Goal: Information Seeking & Learning: Learn about a topic

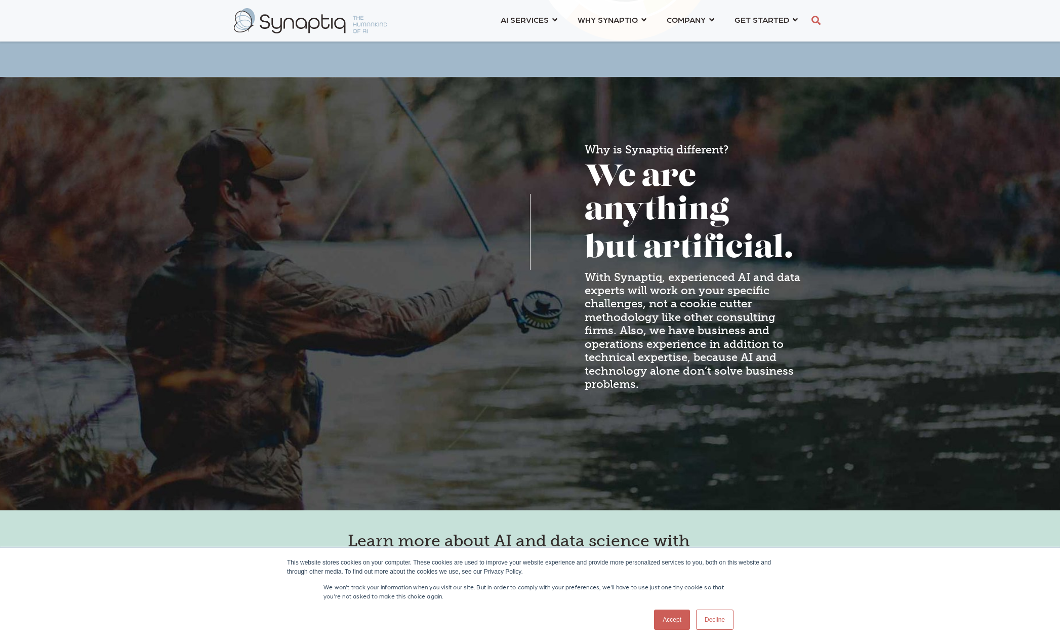
scroll to position [760, 0]
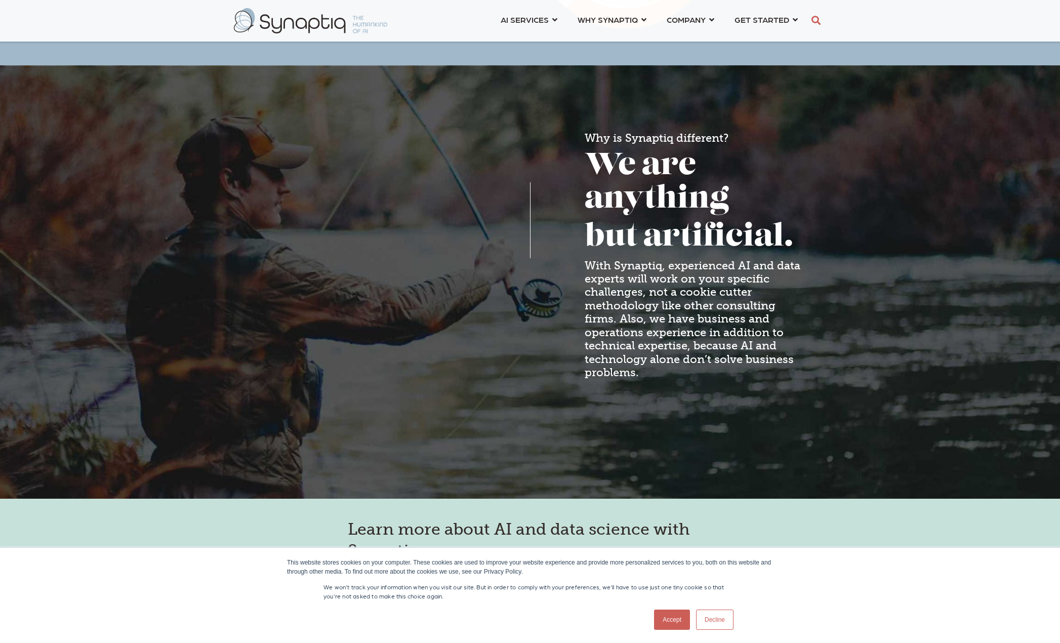
click at [681, 619] on link "Accept" at bounding box center [672, 620] width 36 height 20
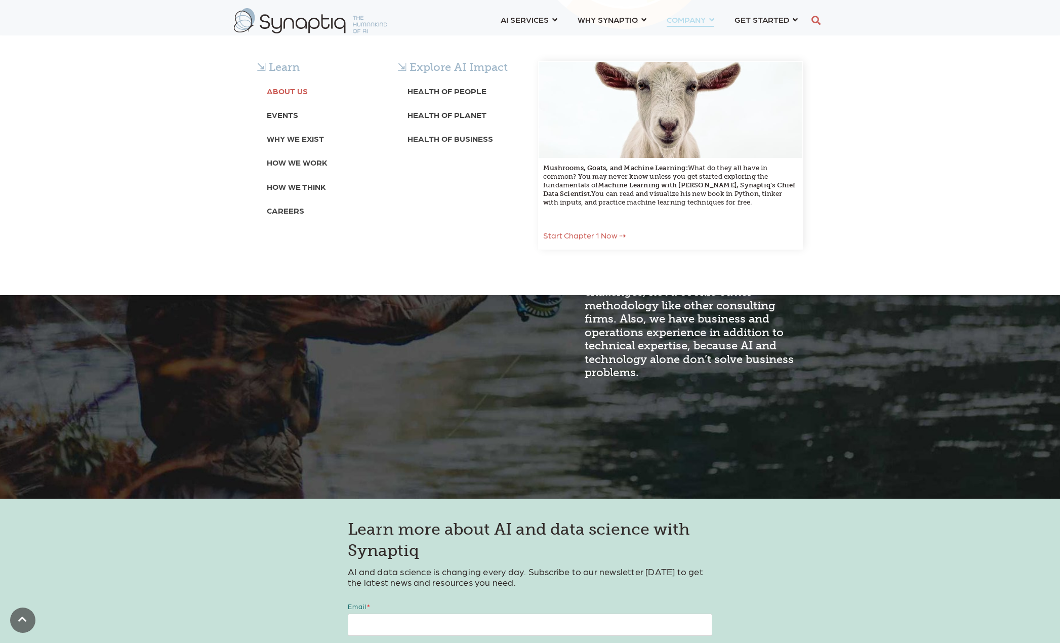
click at [286, 91] on b "About Us" at bounding box center [287, 91] width 41 height 10
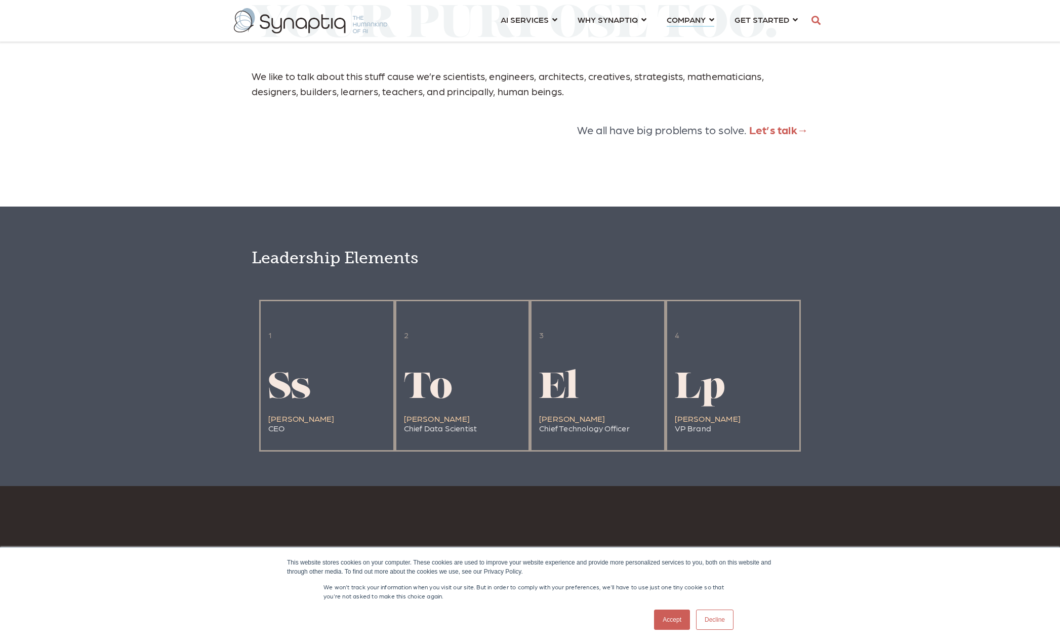
scroll to position [2228, 0]
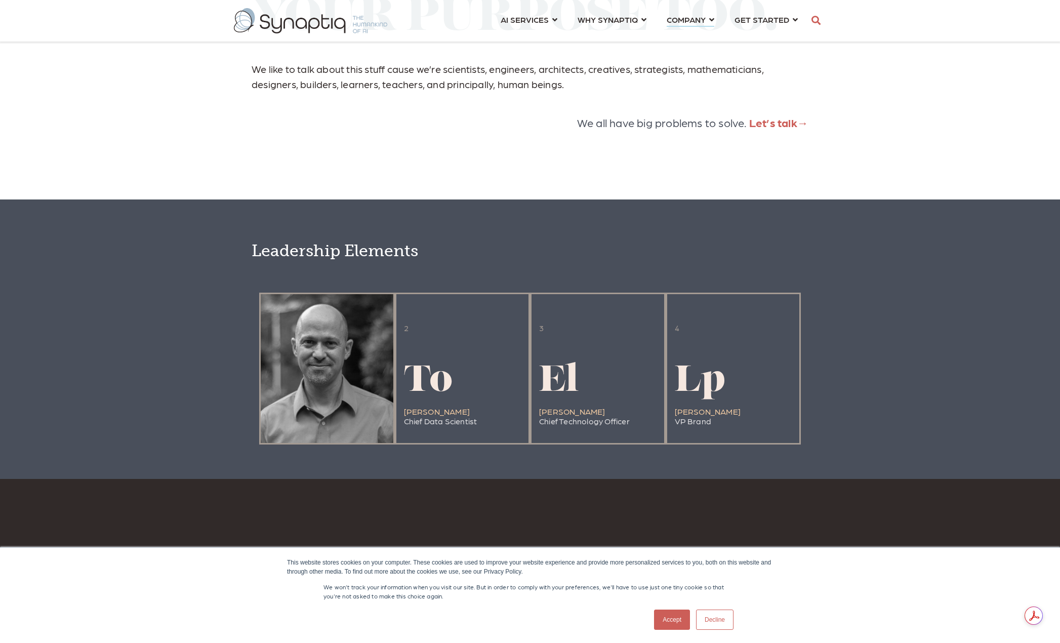
click at [309, 389] on div at bounding box center [327, 368] width 133 height 149
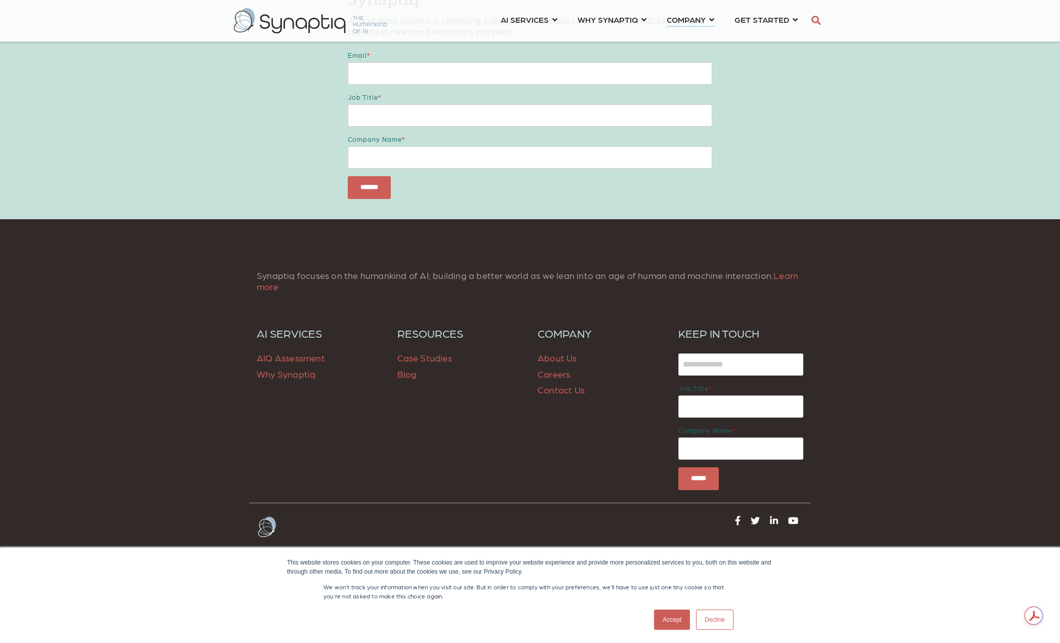
scroll to position [4010, 0]
click at [570, 360] on link "About Us" at bounding box center [557, 357] width 39 height 11
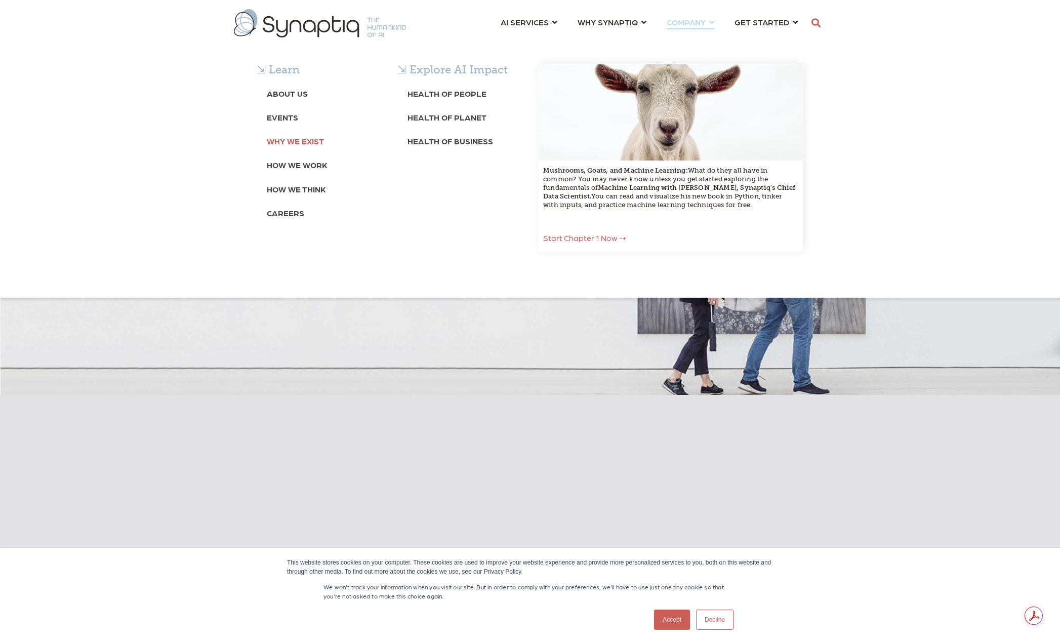
click at [317, 142] on b "Why We Exist" at bounding box center [295, 141] width 57 height 10
click at [306, 167] on b "How We Work" at bounding box center [297, 165] width 61 height 10
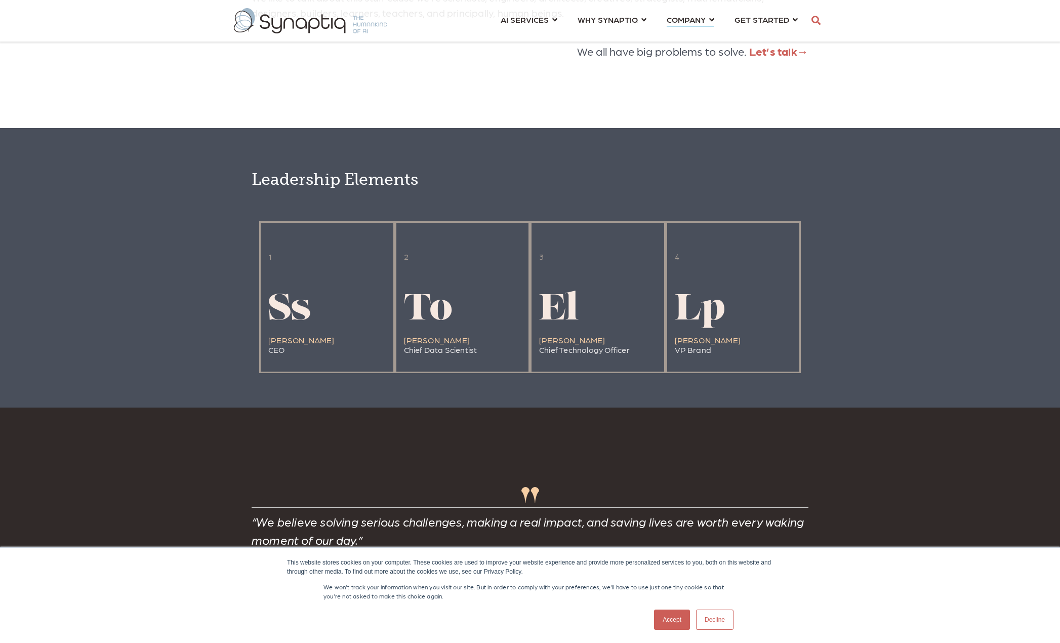
scroll to position [1833, 0]
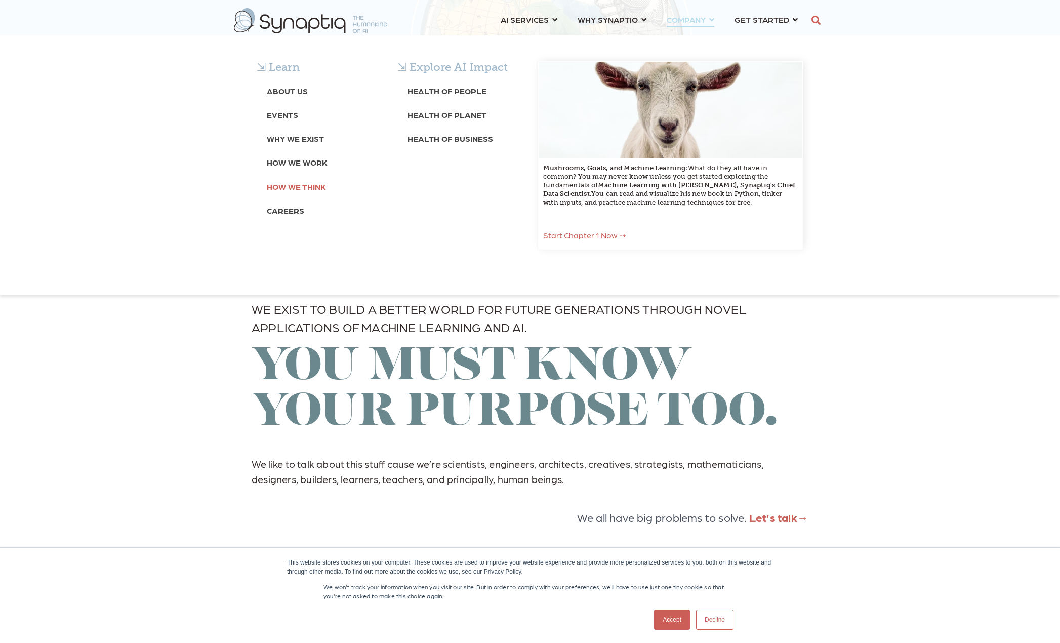
click at [284, 189] on b "How We Think" at bounding box center [296, 187] width 59 height 10
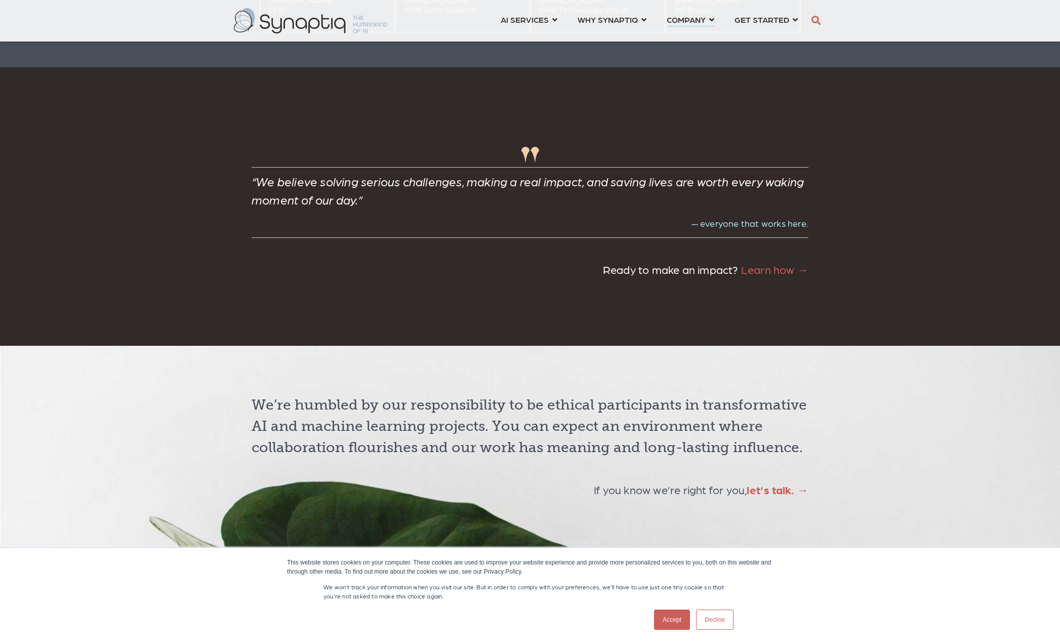
scroll to position [2397, 0]
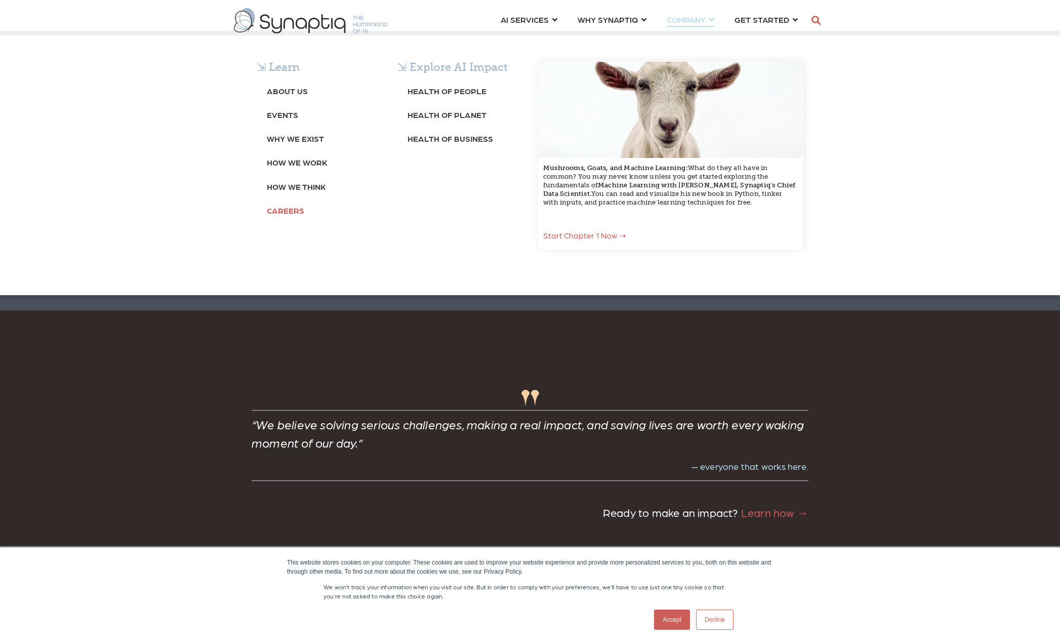
click at [298, 210] on b "Careers" at bounding box center [285, 211] width 37 height 10
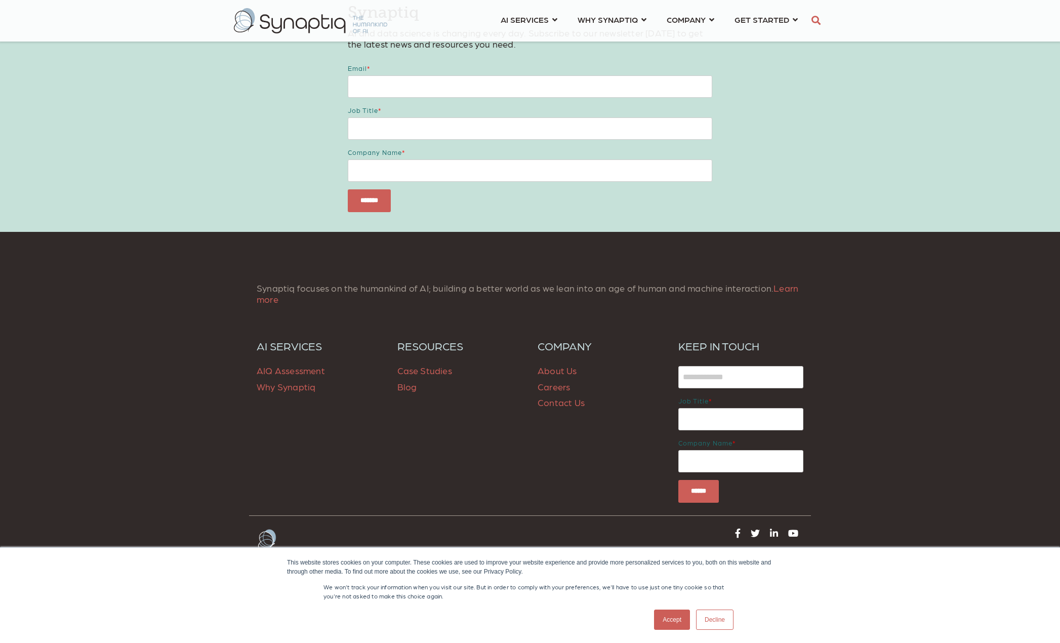
scroll to position [572, 0]
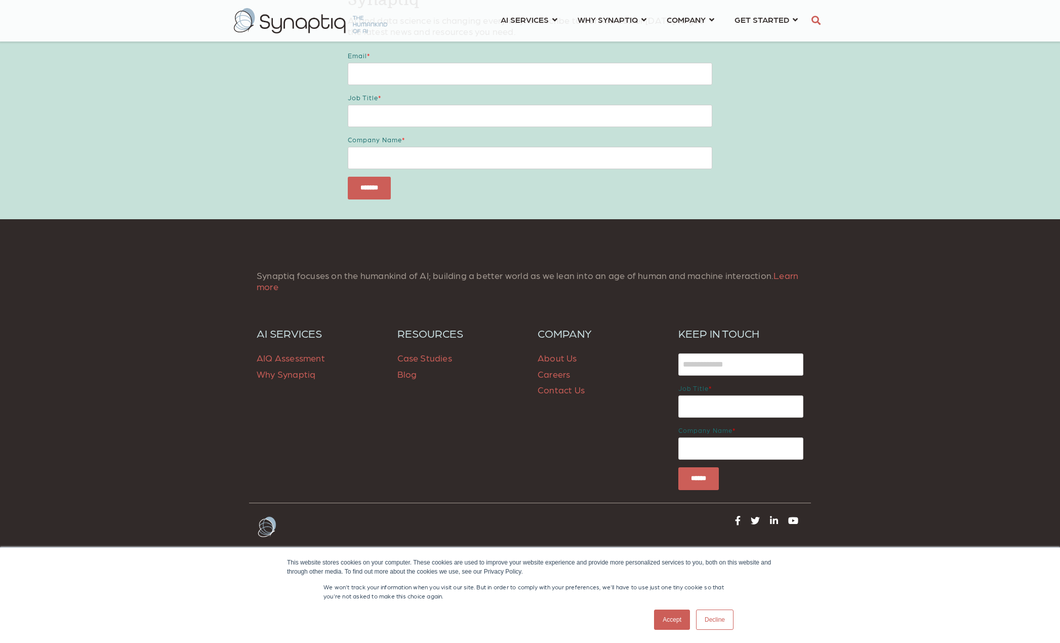
click at [405, 376] on span "Blog" at bounding box center [407, 374] width 20 height 11
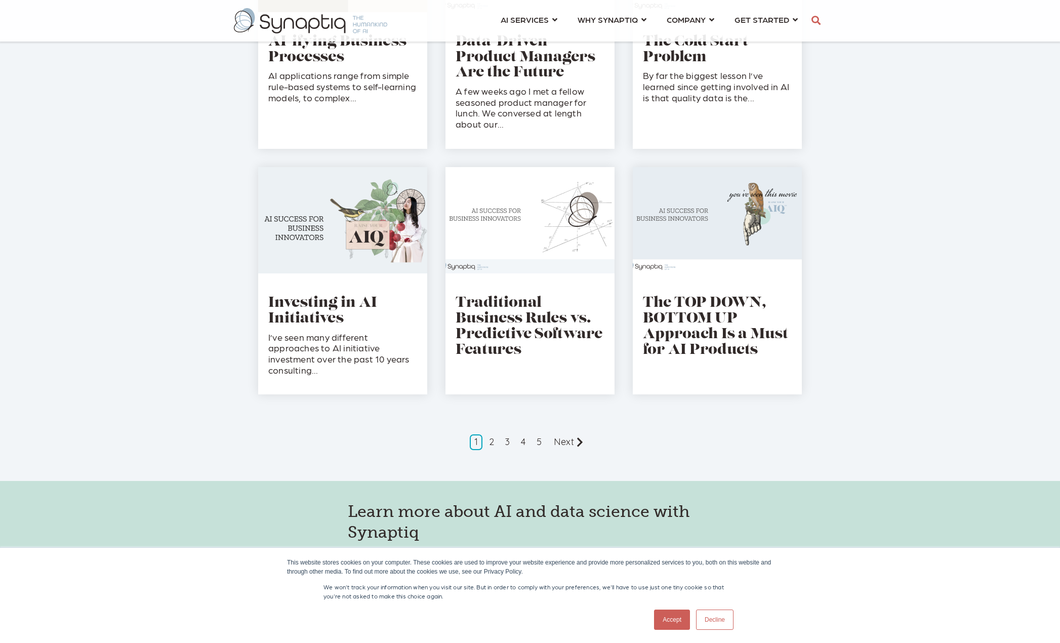
scroll to position [861, 0]
click at [494, 443] on link "2" at bounding box center [492, 442] width 14 height 16
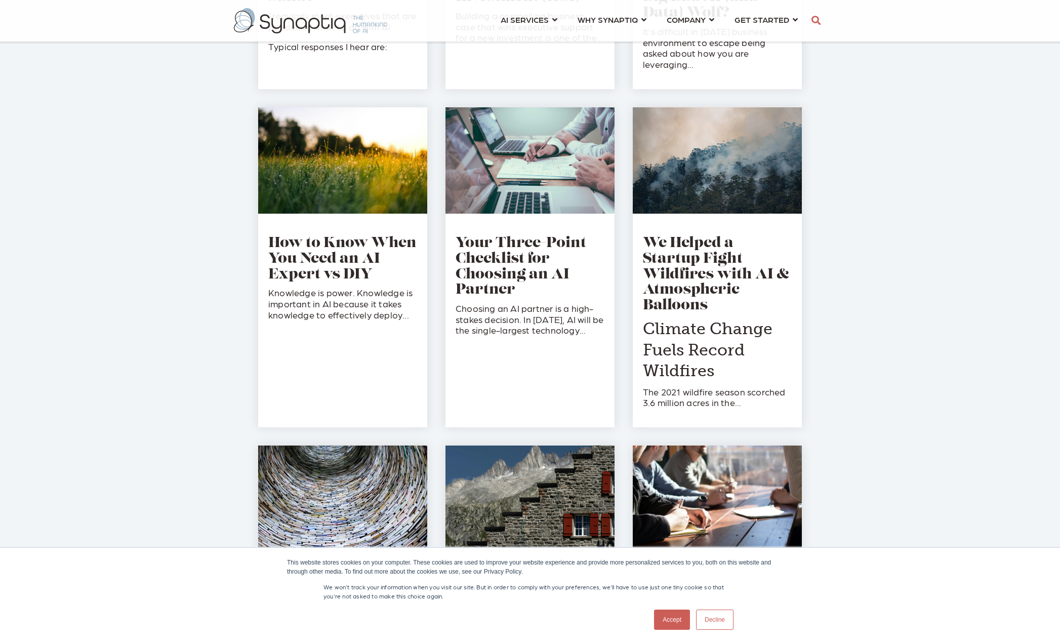
scroll to position [1266, 0]
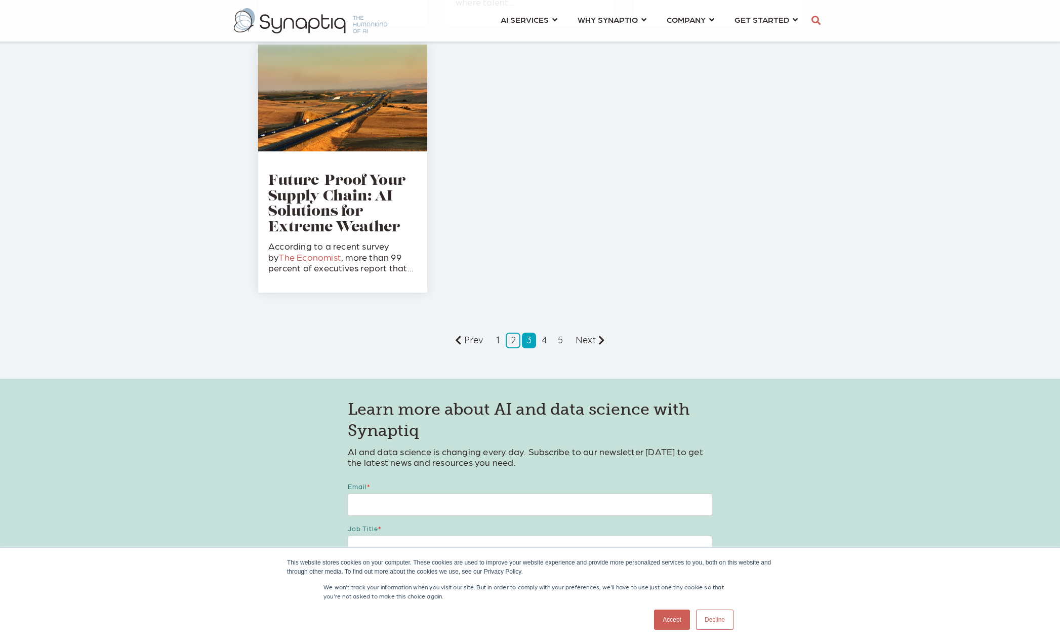
click at [534, 341] on link "3" at bounding box center [529, 341] width 14 height 16
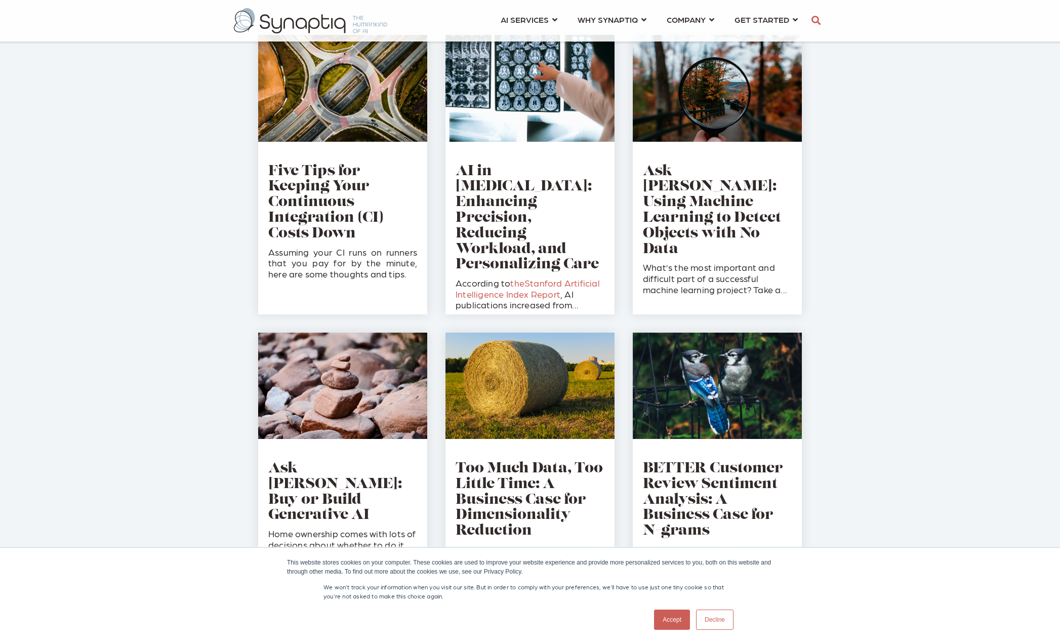
scroll to position [354, 0]
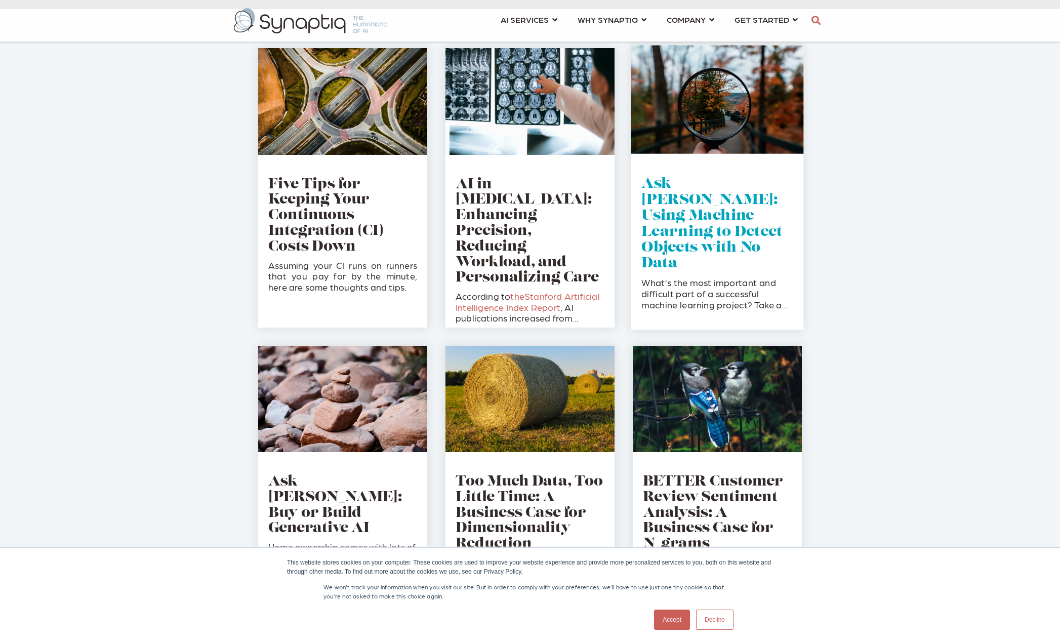
click at [713, 210] on link "Ask [PERSON_NAME]: Using Machine Learning to Detect Objects with No Data" at bounding box center [712, 224] width 141 height 94
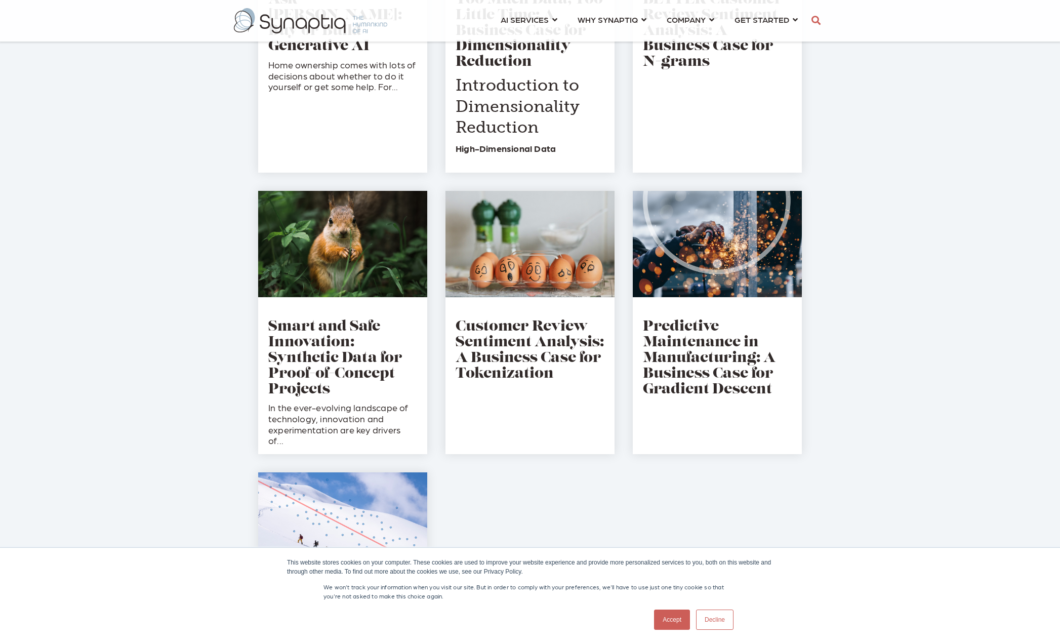
scroll to position [962, 0]
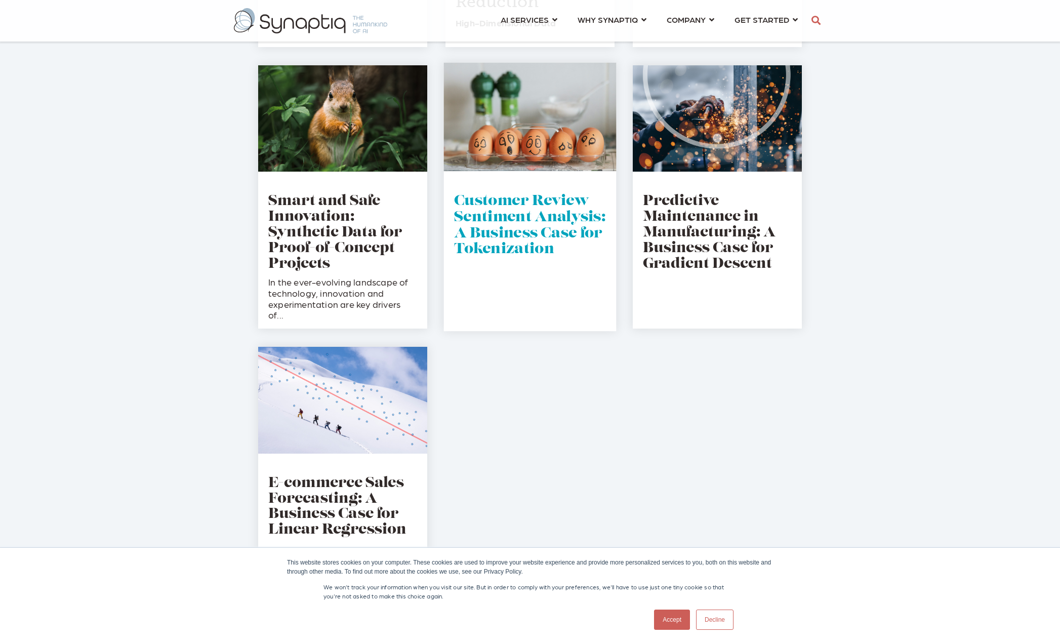
click at [522, 245] on link "Customer Review Sentiment Analysis: A Business Case for Tokenization" at bounding box center [529, 225] width 151 height 62
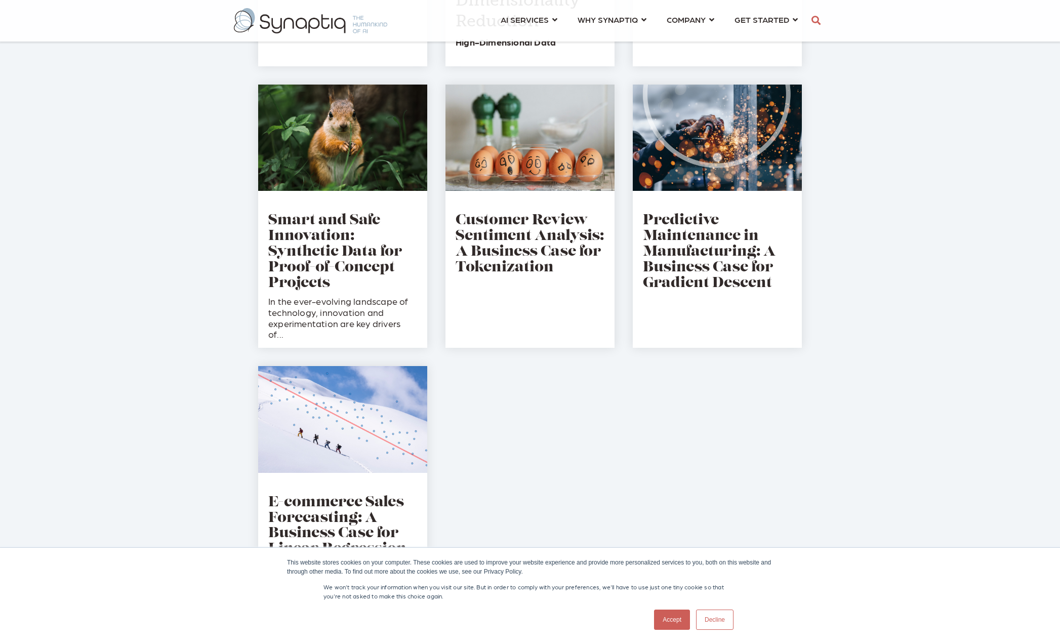
scroll to position [1165, 0]
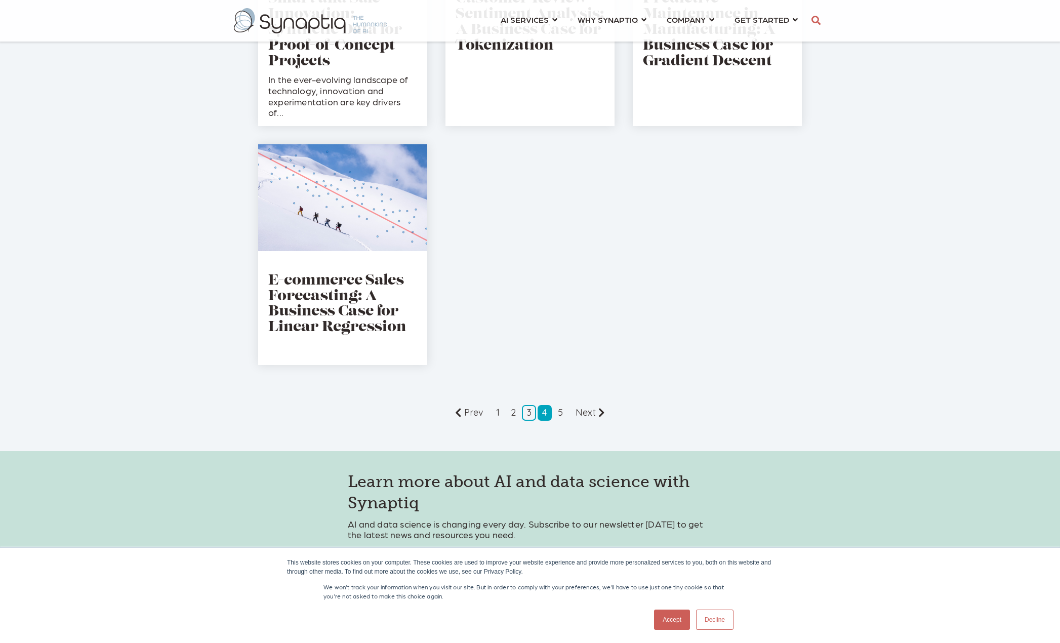
click at [548, 414] on link "4" at bounding box center [545, 413] width 14 height 16
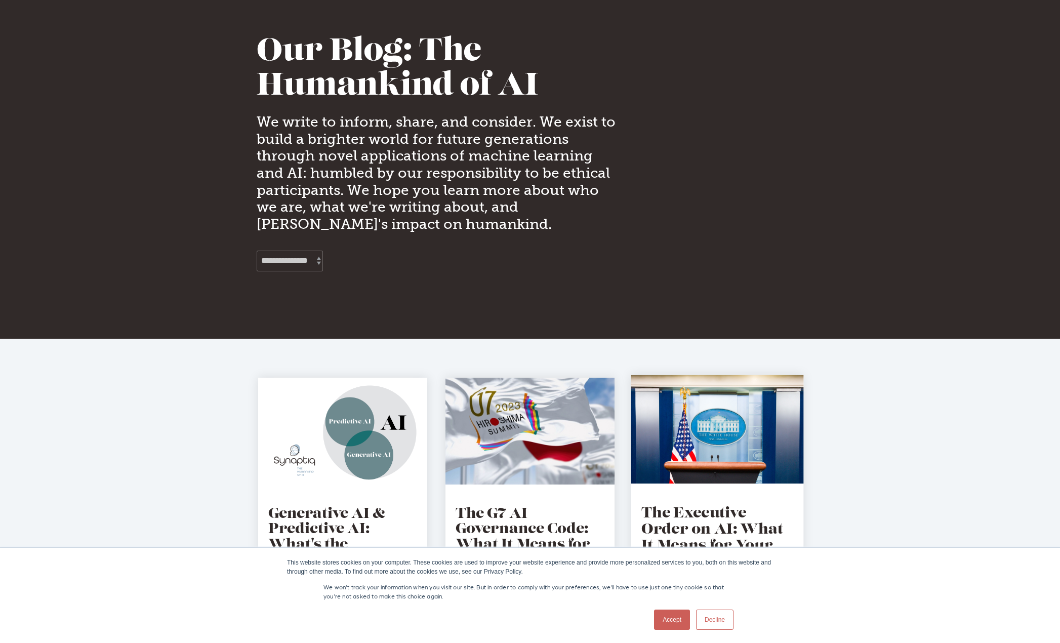
scroll to position [354, 0]
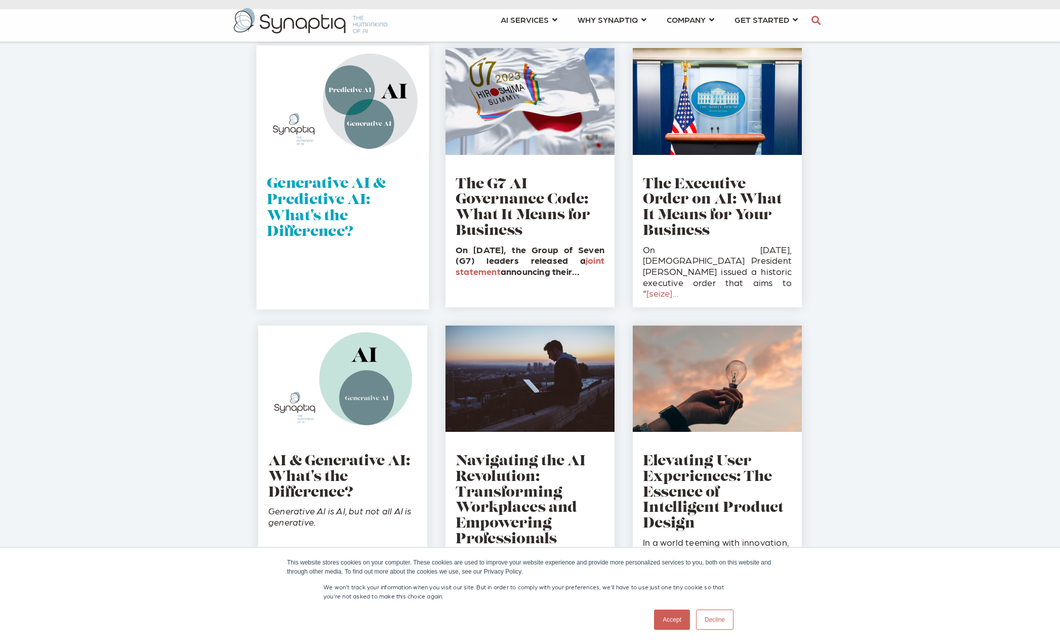
click at [335, 197] on link "Generative AI & Predictive AI: What's the Difference?" at bounding box center [326, 209] width 119 height 62
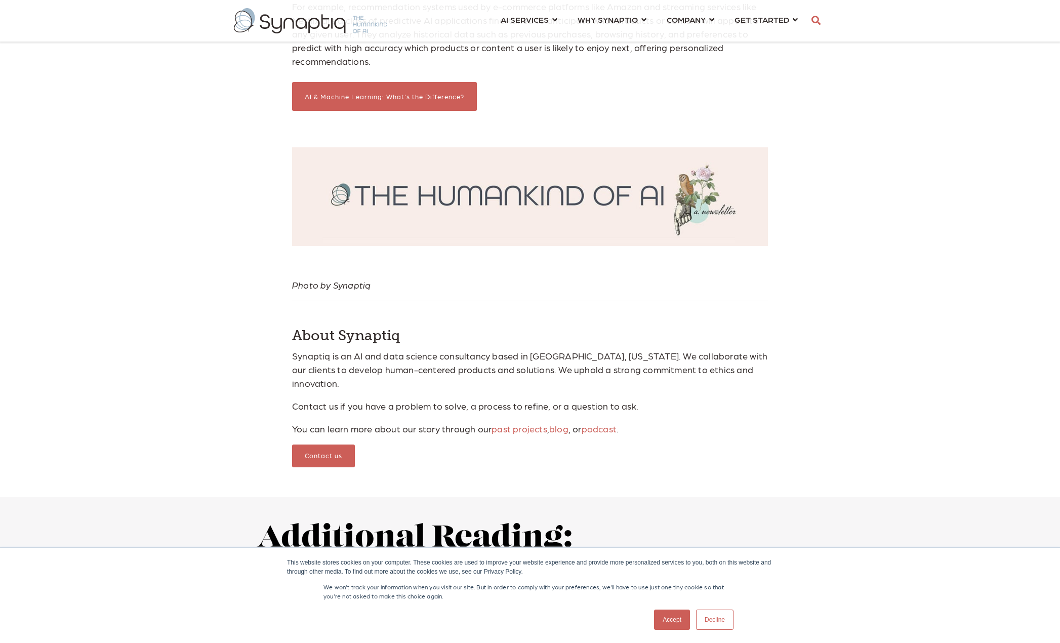
scroll to position [1418, 0]
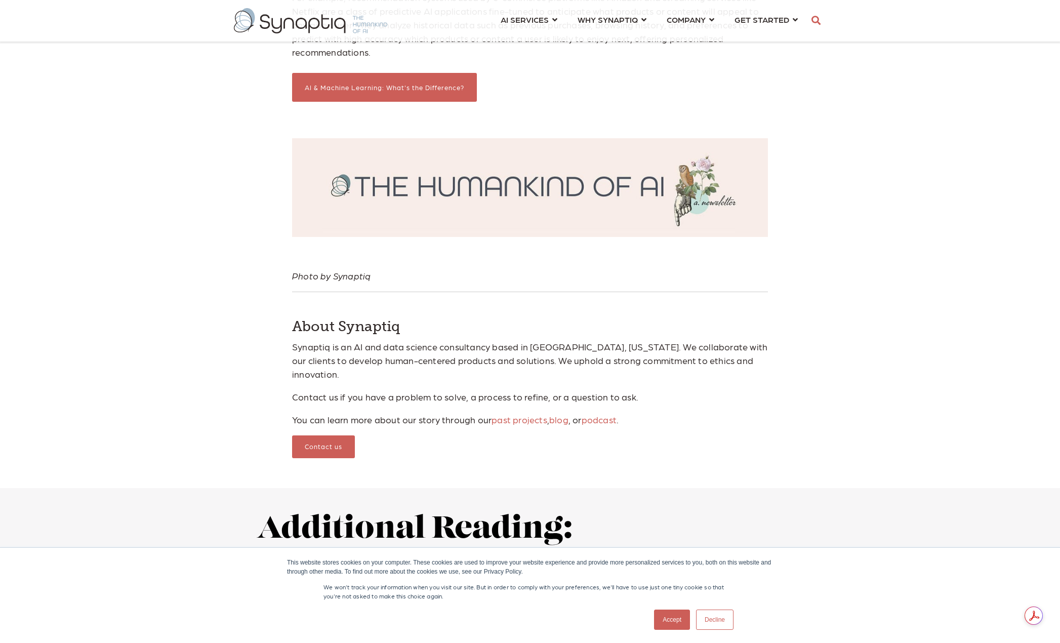
click at [607, 414] on link "podcast" at bounding box center [599, 419] width 35 height 11
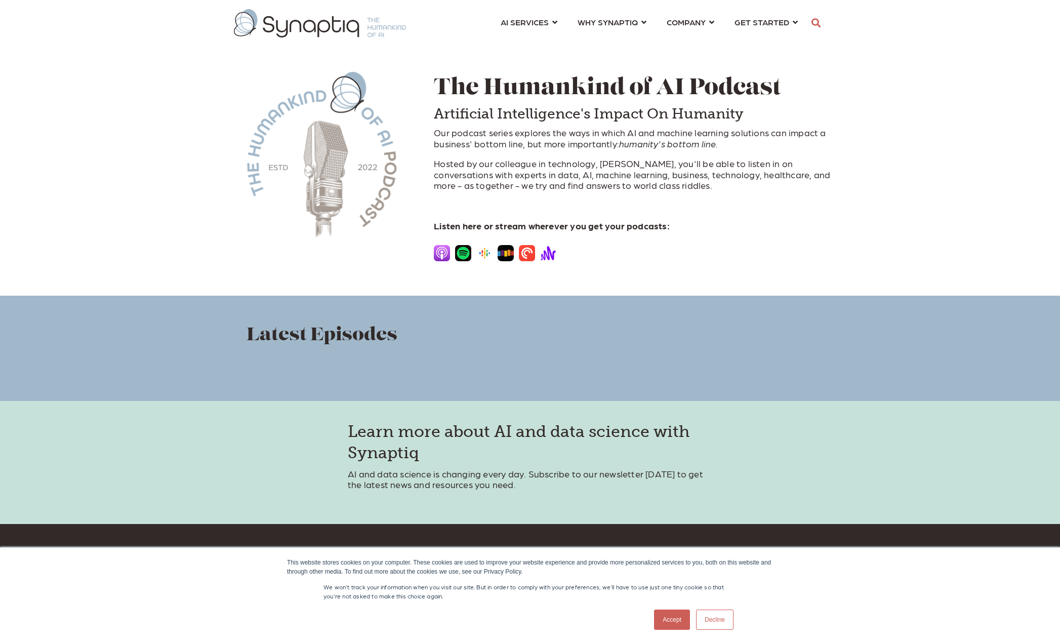
scroll to position [0, 5]
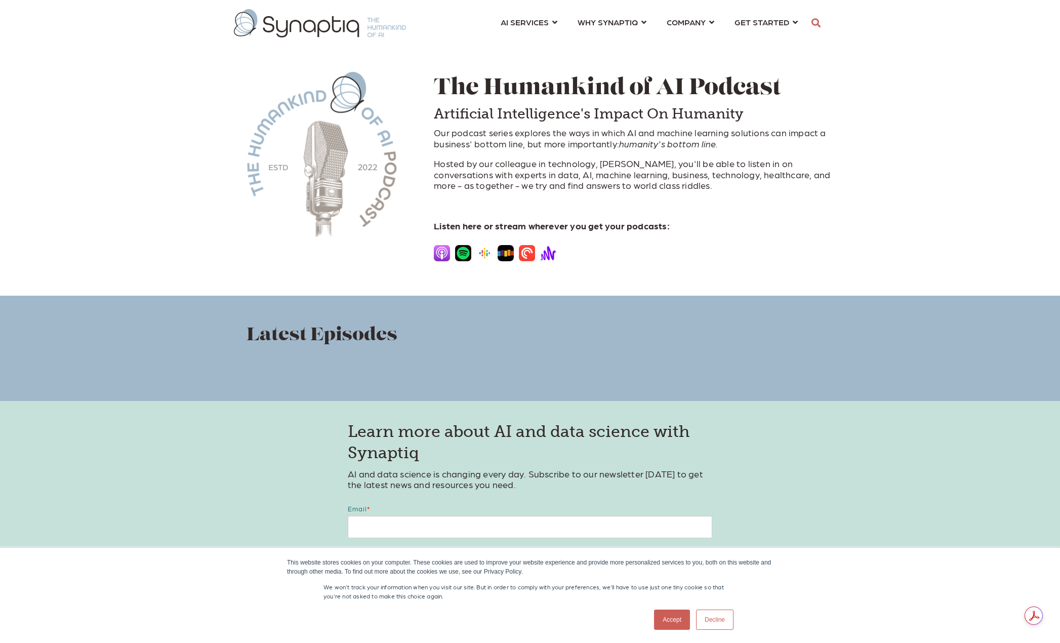
click at [440, 257] on img at bounding box center [442, 253] width 16 height 16
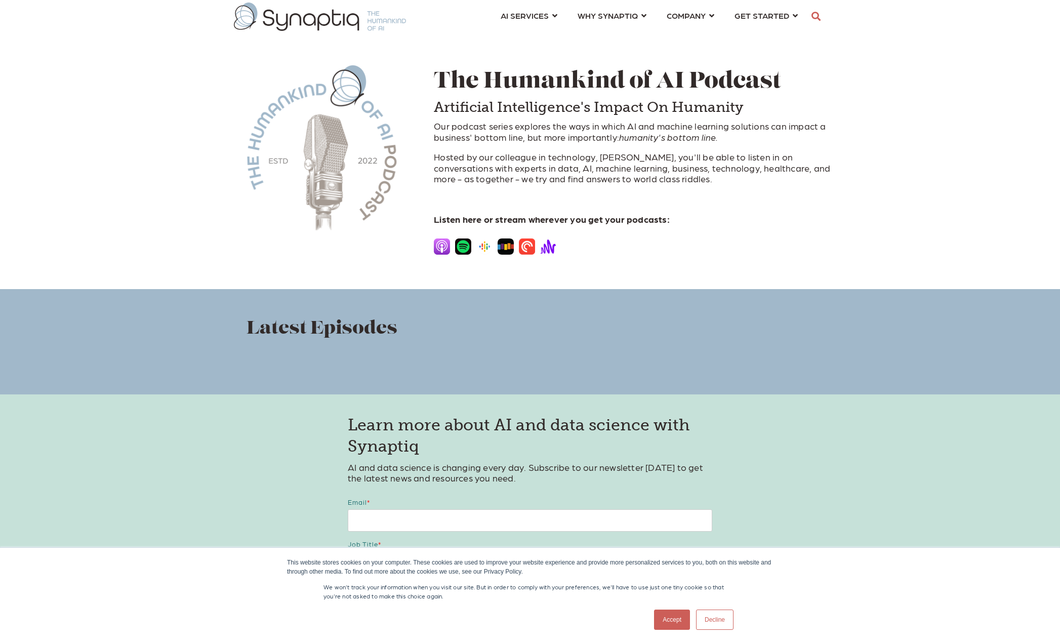
scroll to position [0, 0]
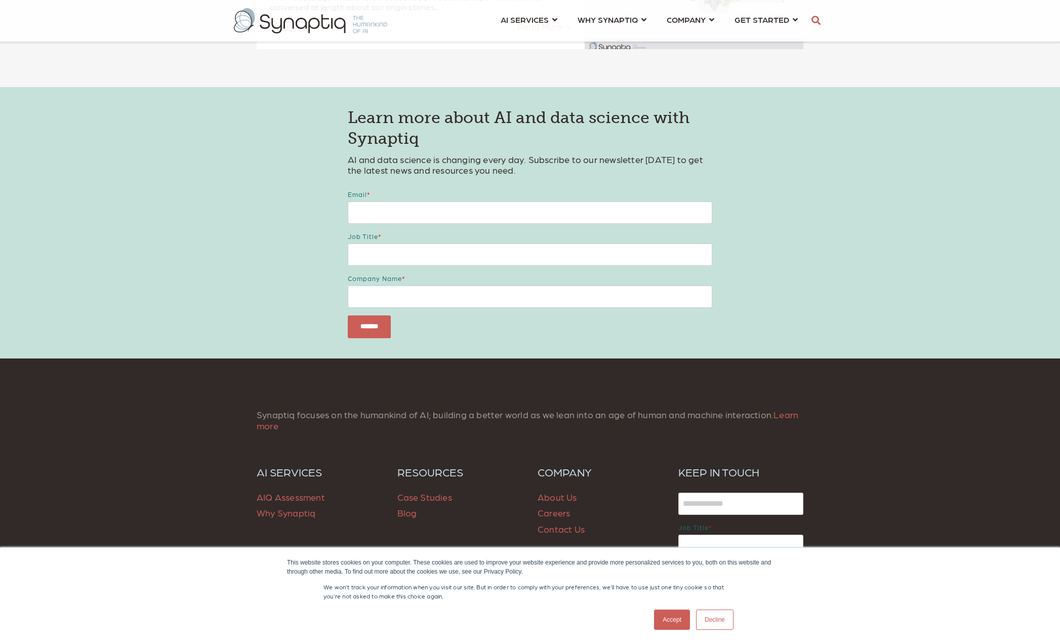
scroll to position [1628, 0]
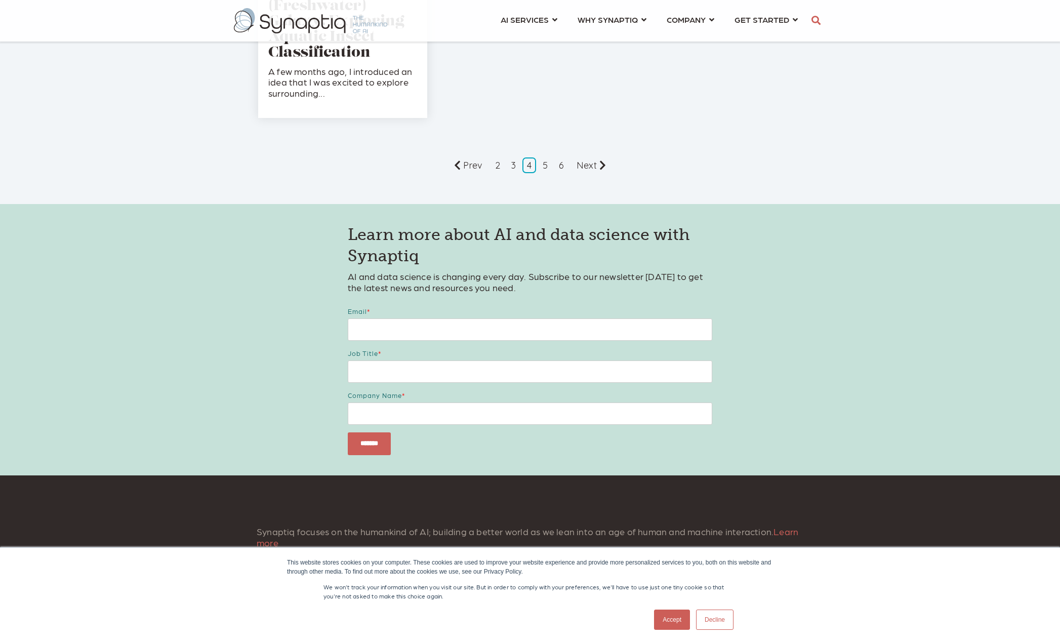
scroll to position [1418, 0]
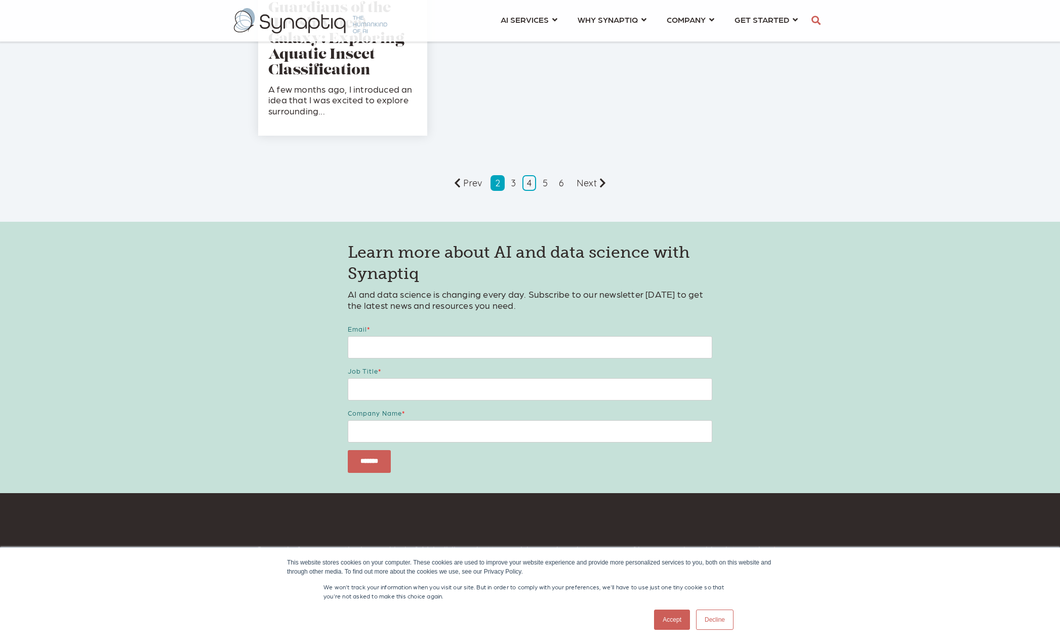
click at [492, 182] on link "2" at bounding box center [498, 183] width 14 height 16
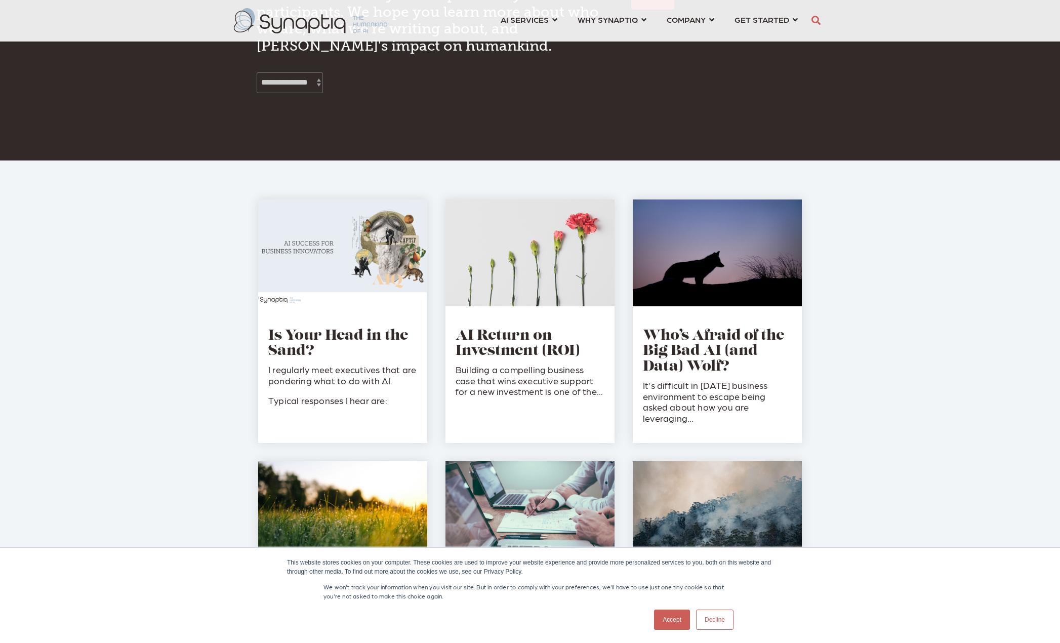
scroll to position [1165, 0]
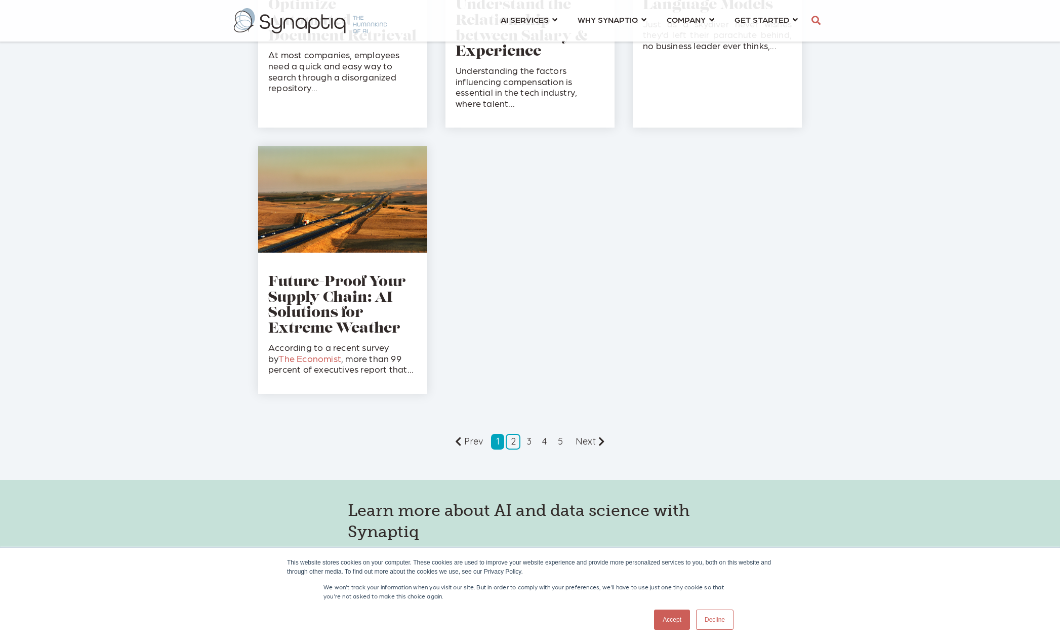
click at [498, 442] on link "1" at bounding box center [497, 442] width 13 height 16
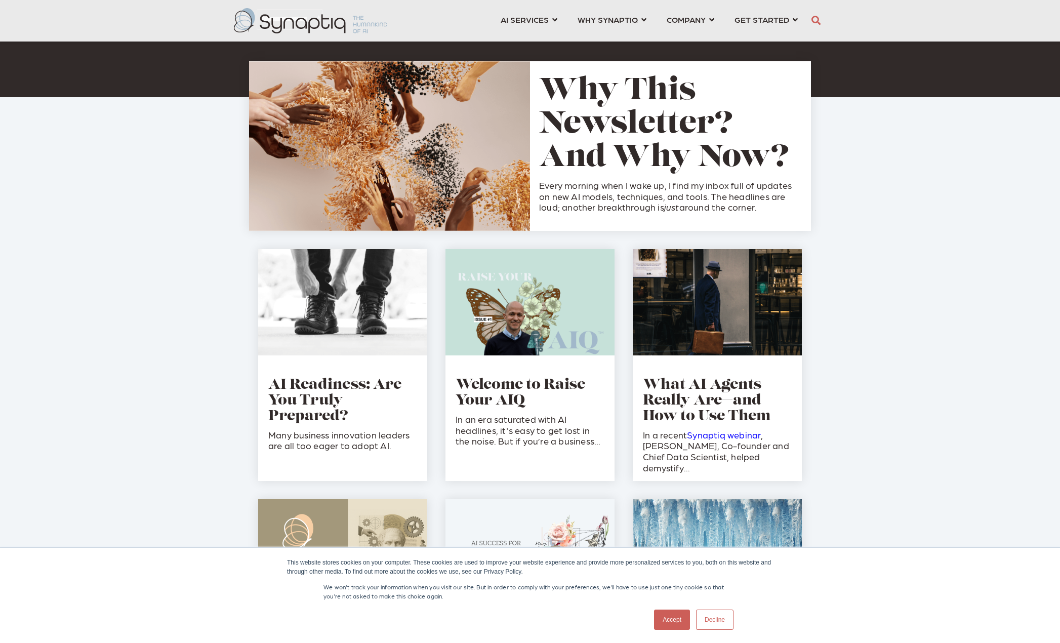
scroll to position [304, 0]
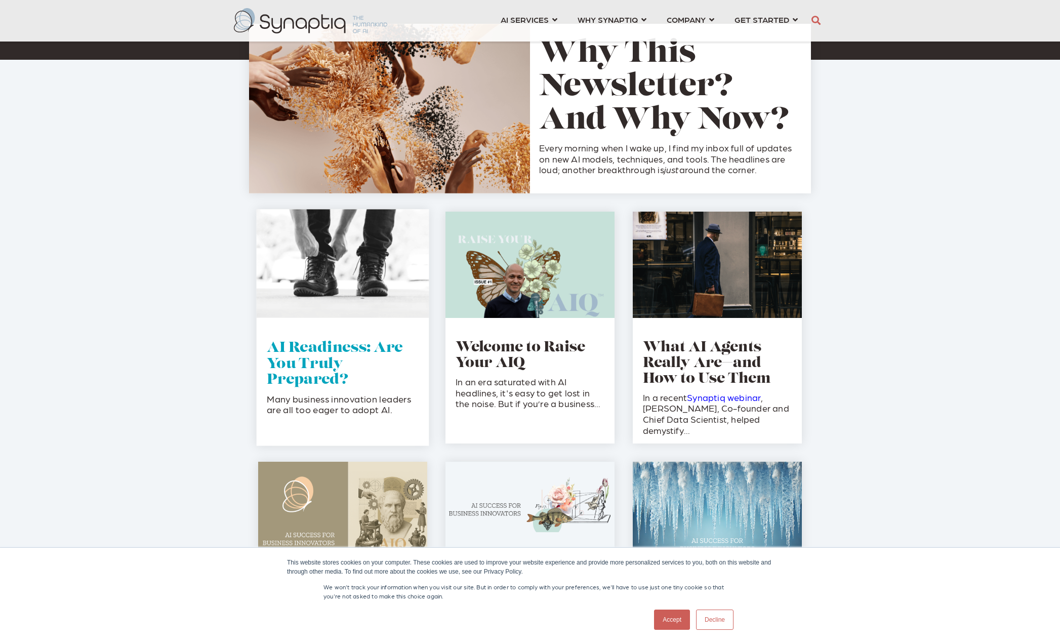
click at [321, 359] on link "AI Readiness: Are You Truly Prepared?" at bounding box center [335, 364] width 136 height 46
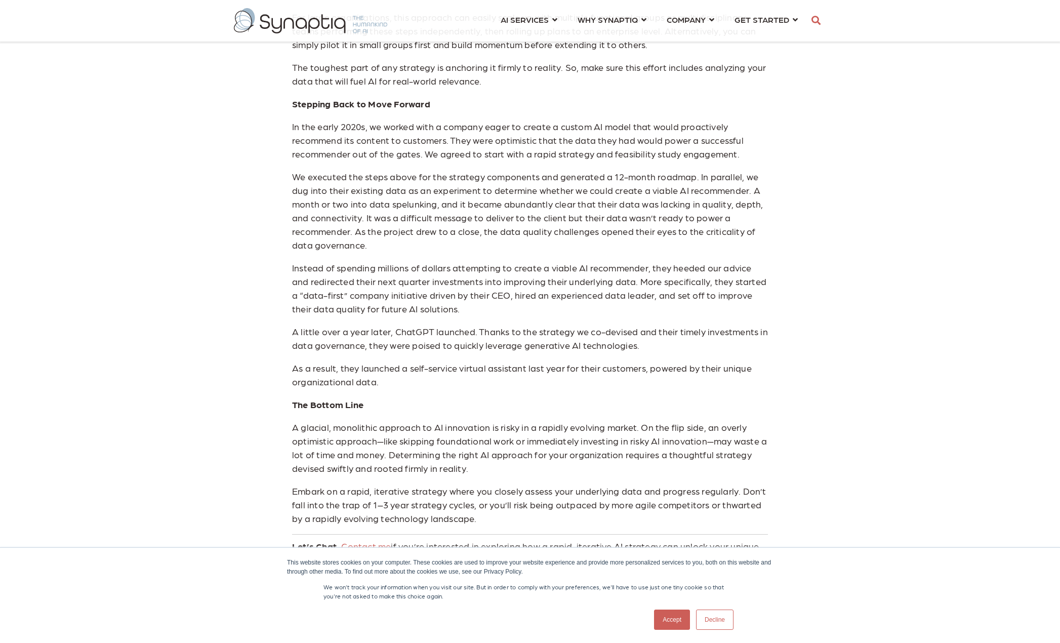
scroll to position [1468, 0]
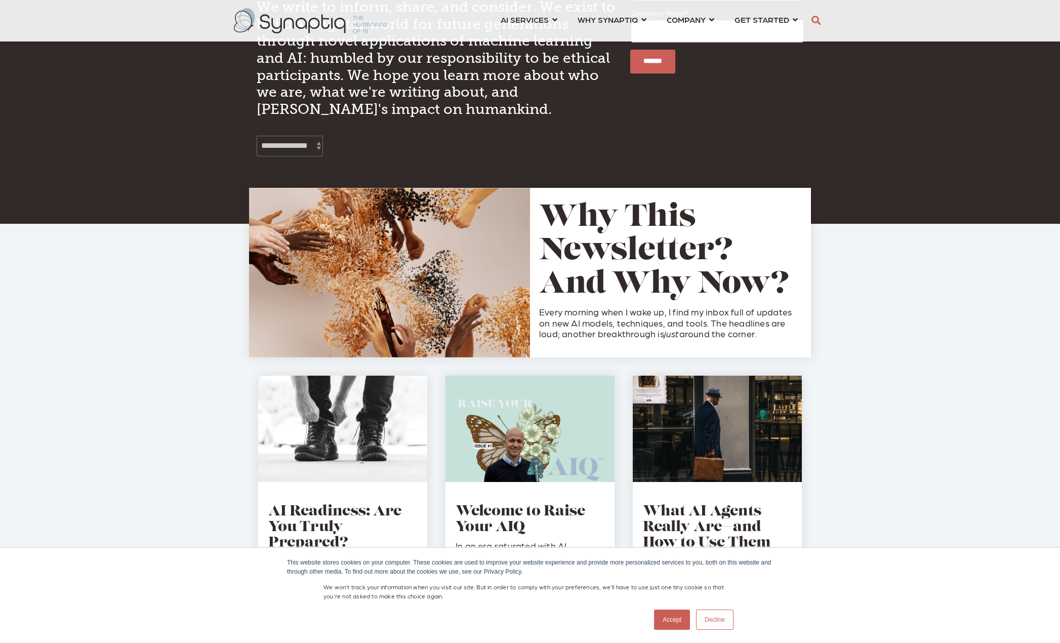
scroll to position [456, 0]
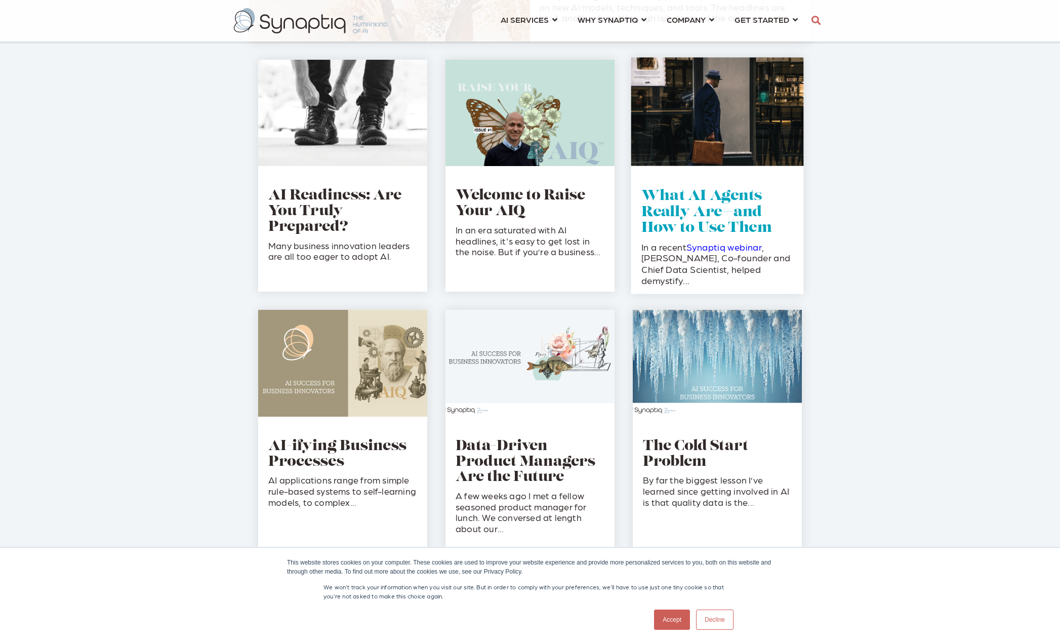
click at [689, 222] on link "What AI Agents Really Are—and How to Use Them" at bounding box center [707, 212] width 131 height 46
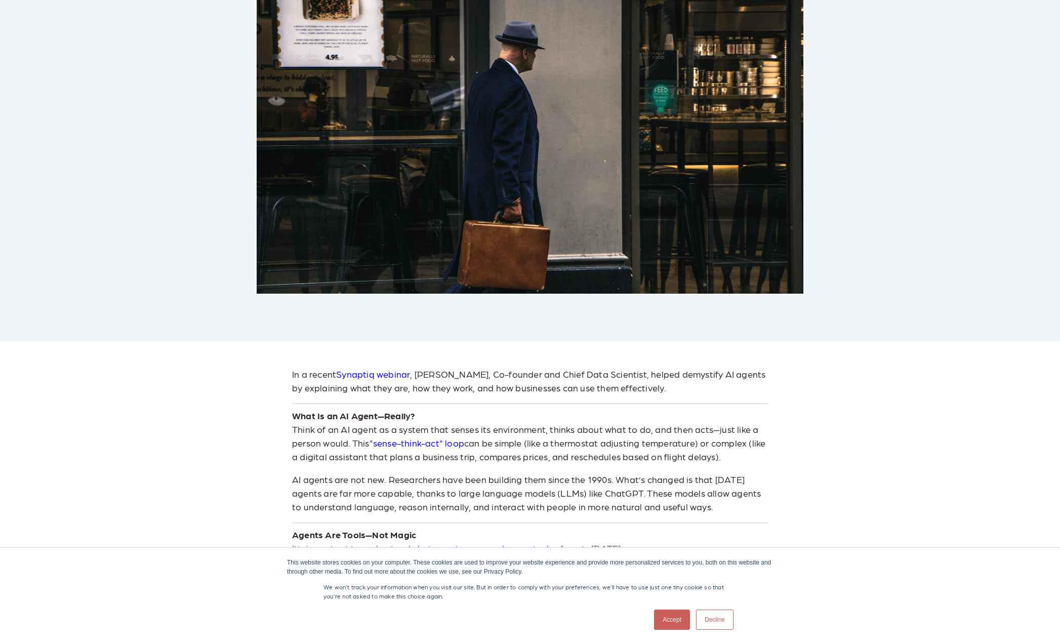
scroll to position [203, 0]
click at [353, 375] on link "Synaptiq webinar" at bounding box center [373, 373] width 74 height 11
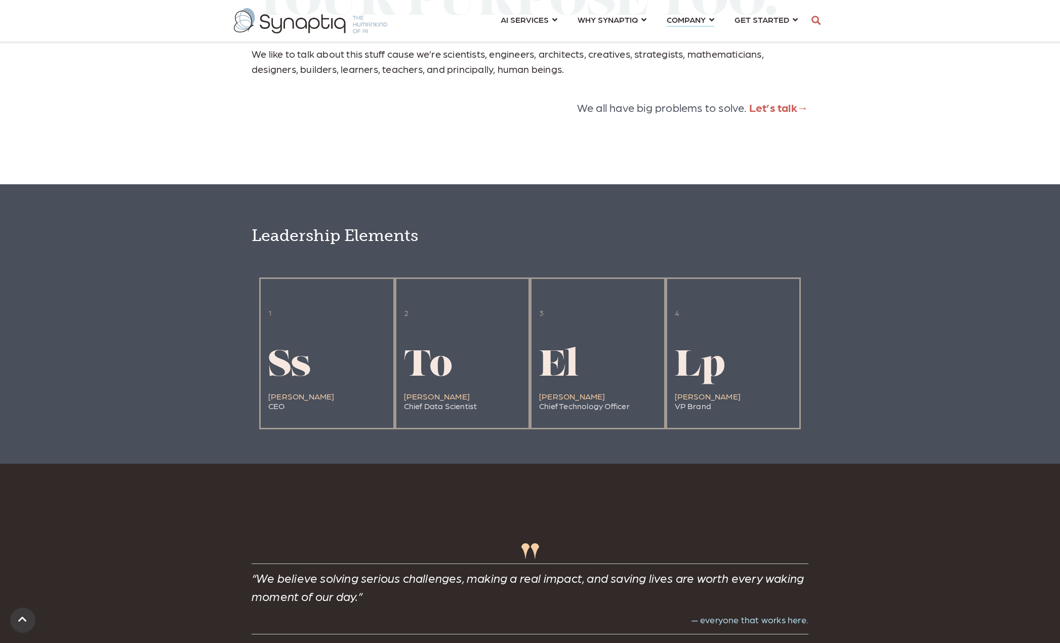
scroll to position [2431, 0]
